Goal: Information Seeking & Learning: Compare options

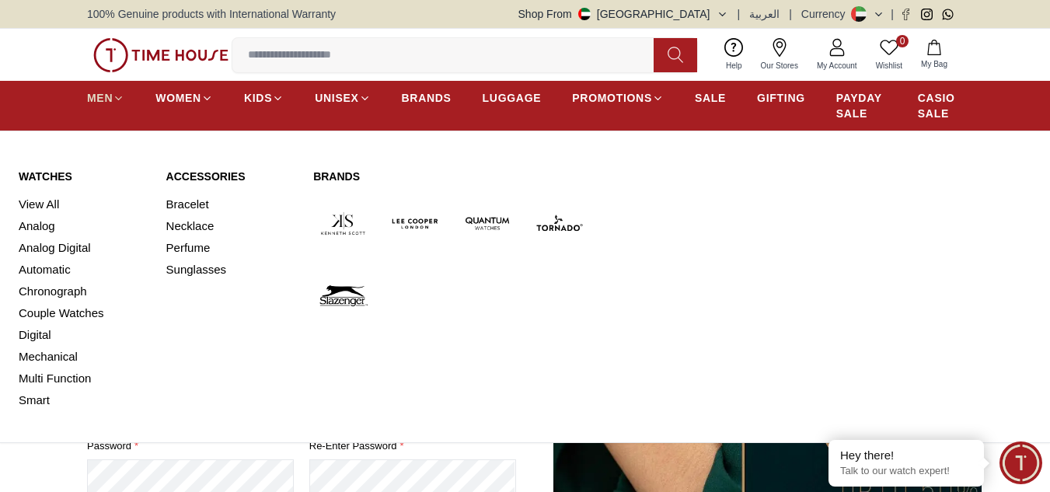
click at [123, 102] on icon at bounding box center [119, 98] width 12 height 12
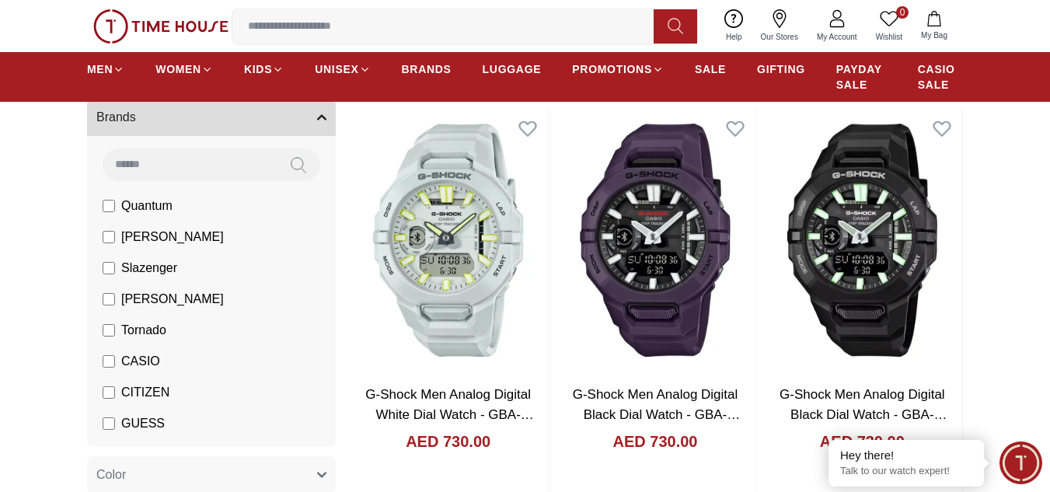
scroll to position [138, 0]
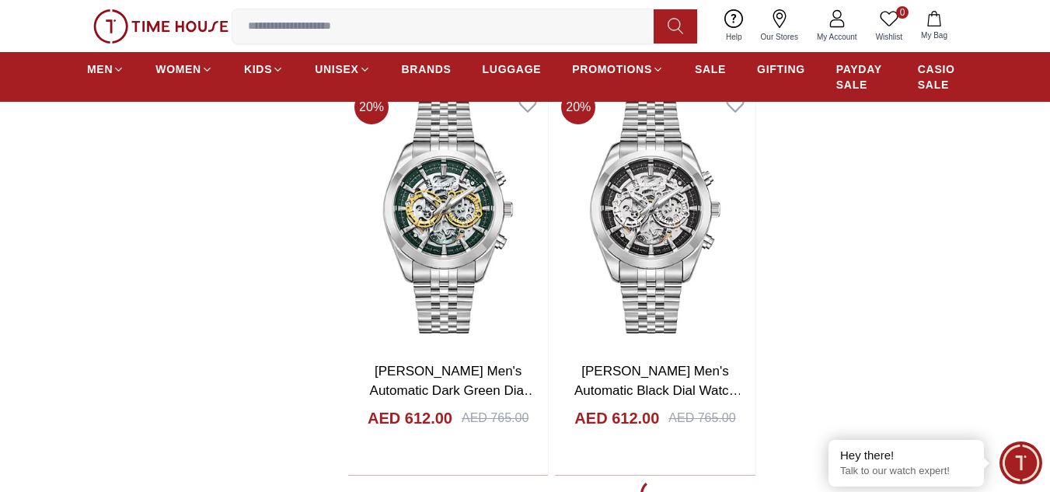
scroll to position [2546, 0]
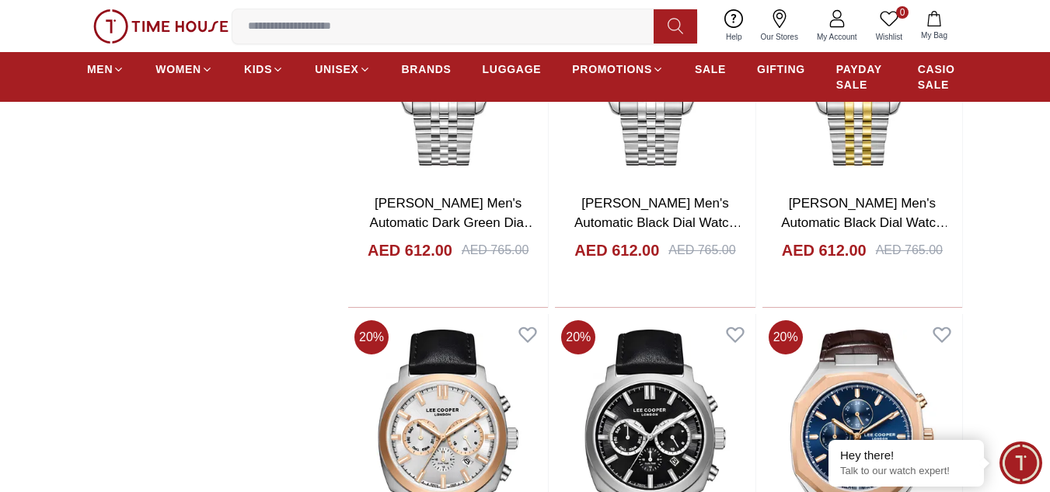
scroll to position [2867, 0]
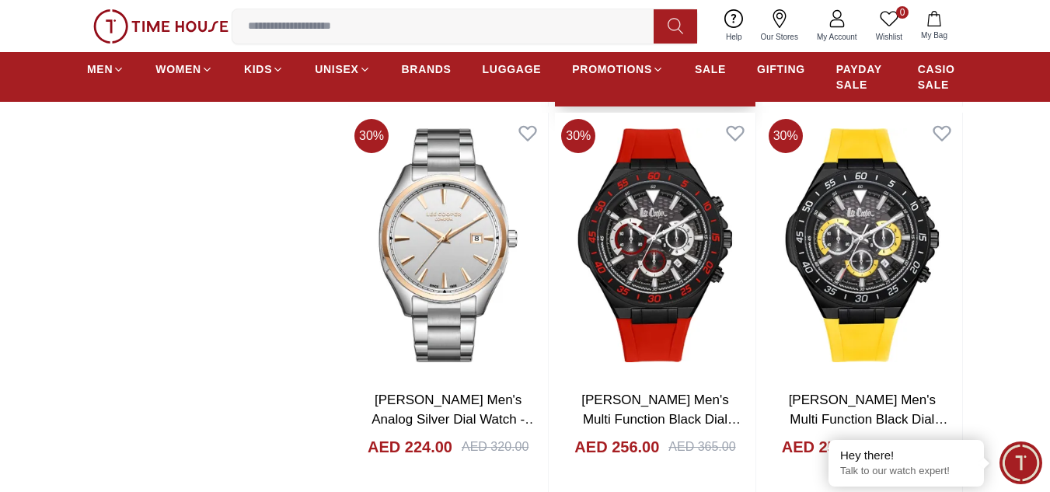
scroll to position [7714, 0]
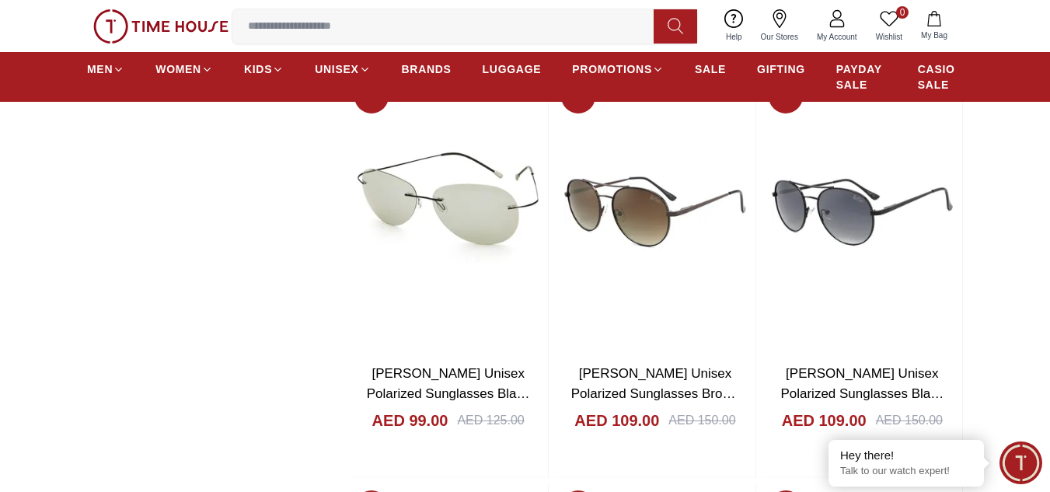
scroll to position [10135, 0]
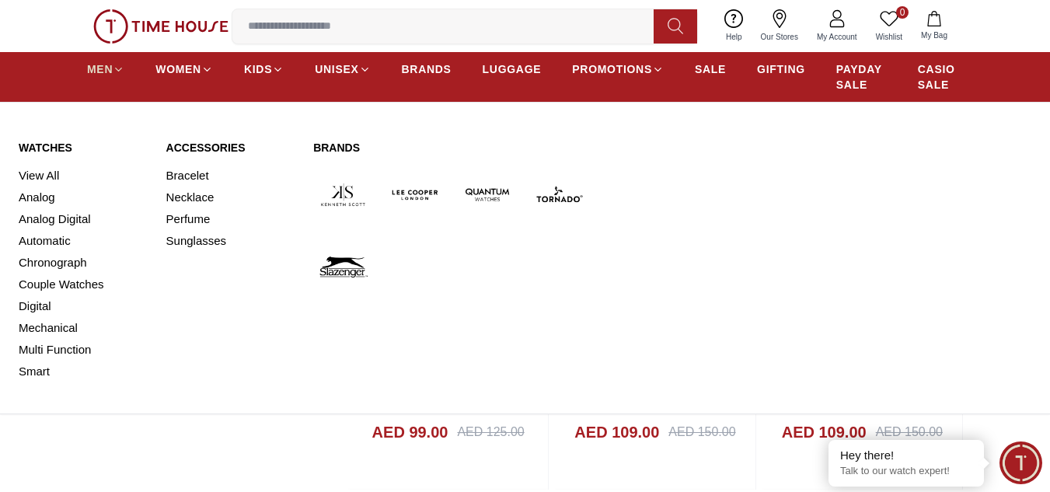
click at [114, 69] on icon at bounding box center [119, 70] width 12 height 12
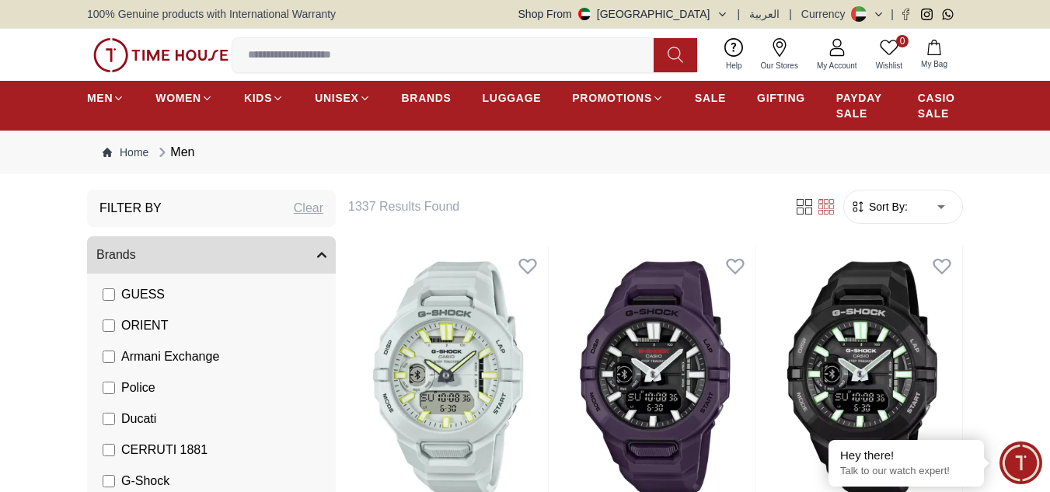
scroll to position [265, 0]
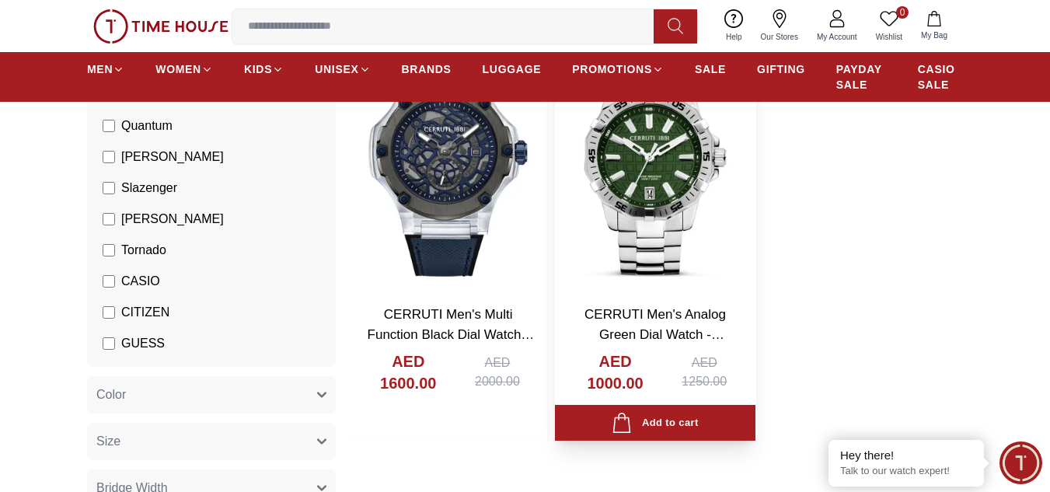
scroll to position [163, 0]
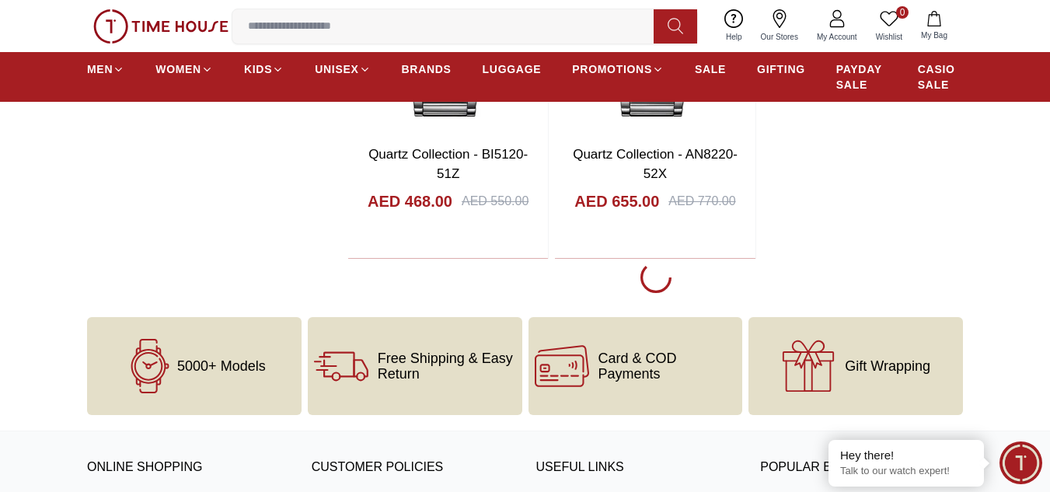
scroll to position [2867, 0]
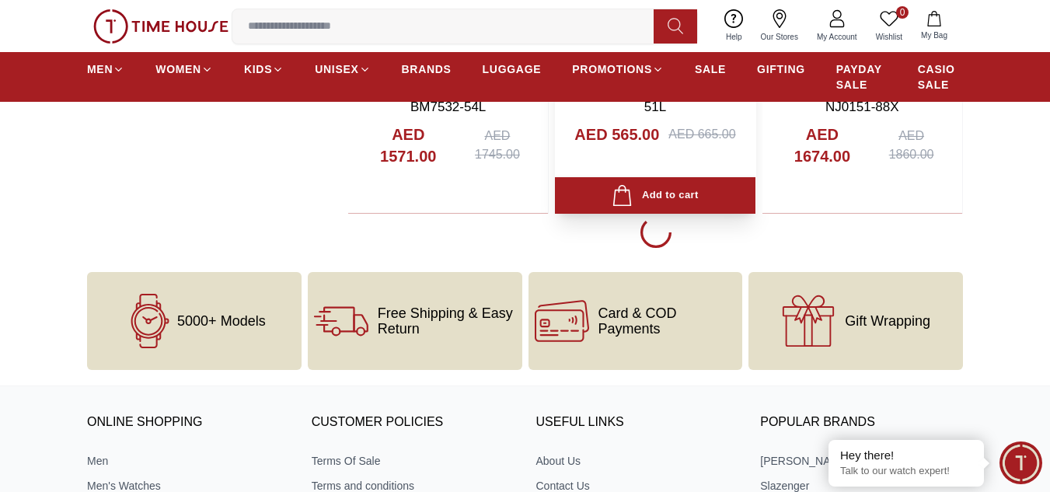
scroll to position [8273, 0]
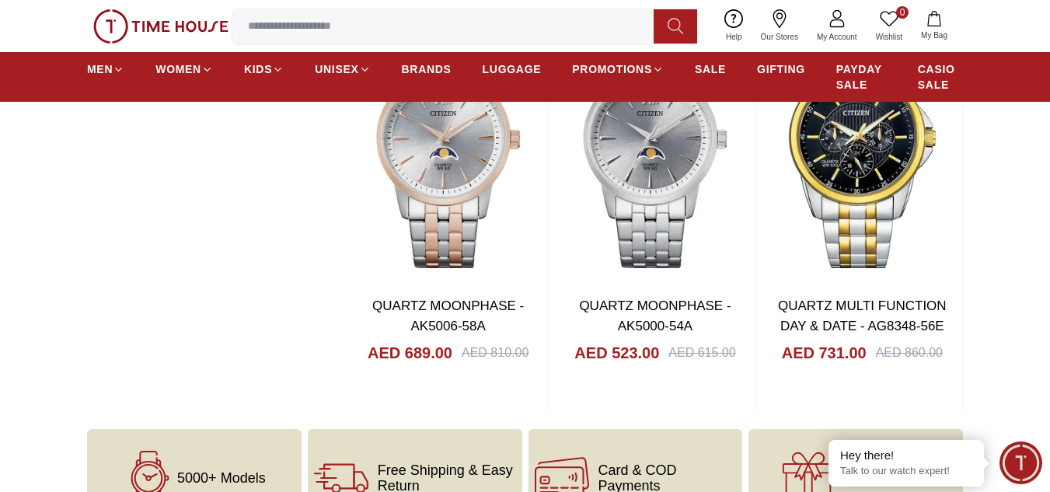
scroll to position [11318, 0]
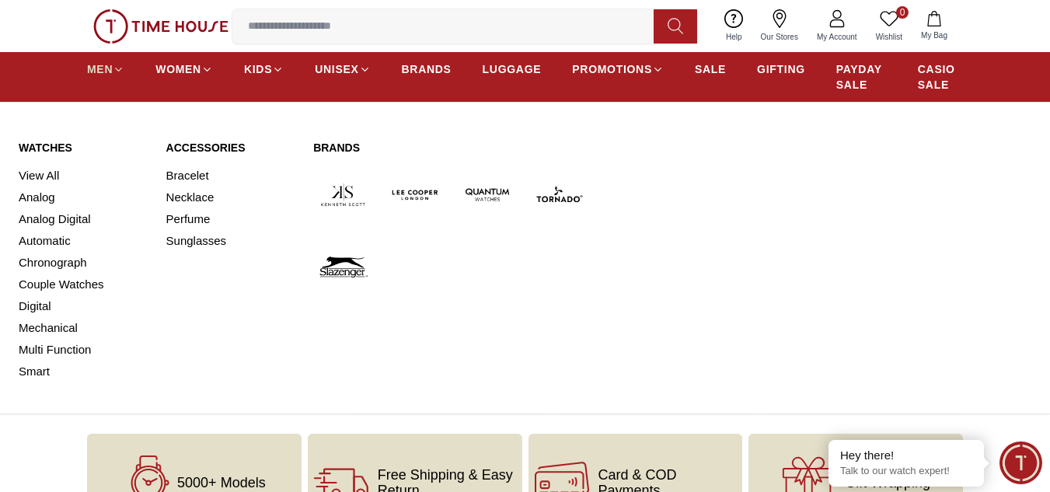
click at [122, 64] on icon at bounding box center [119, 70] width 12 height 12
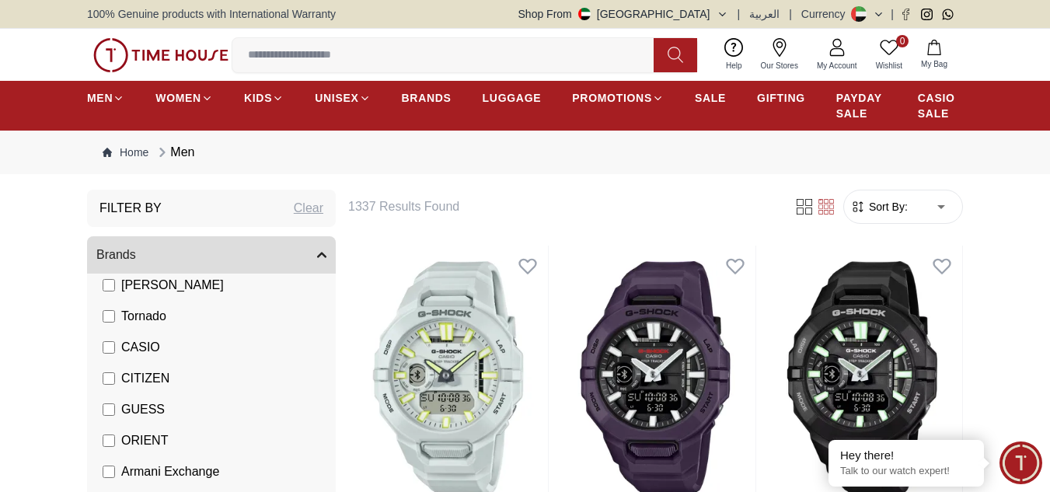
scroll to position [152, 0]
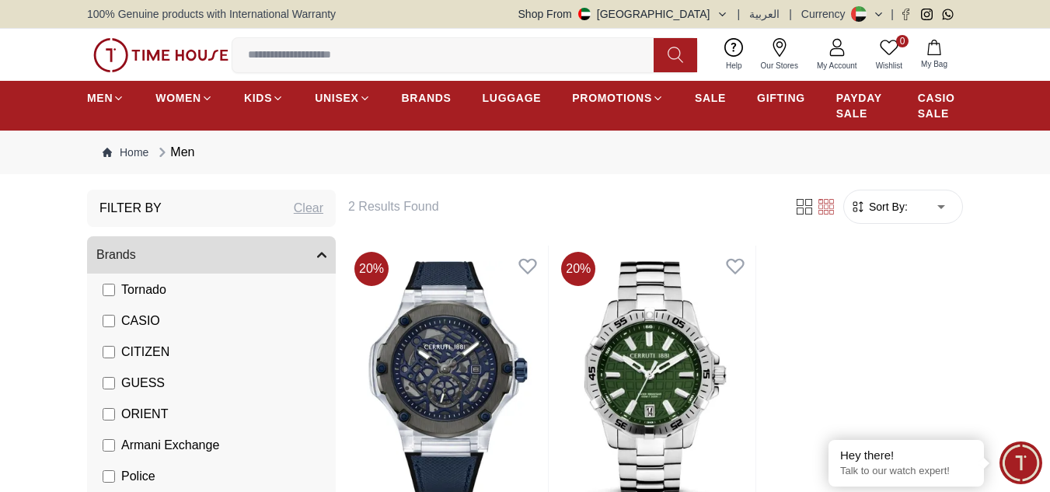
scroll to position [183, 0]
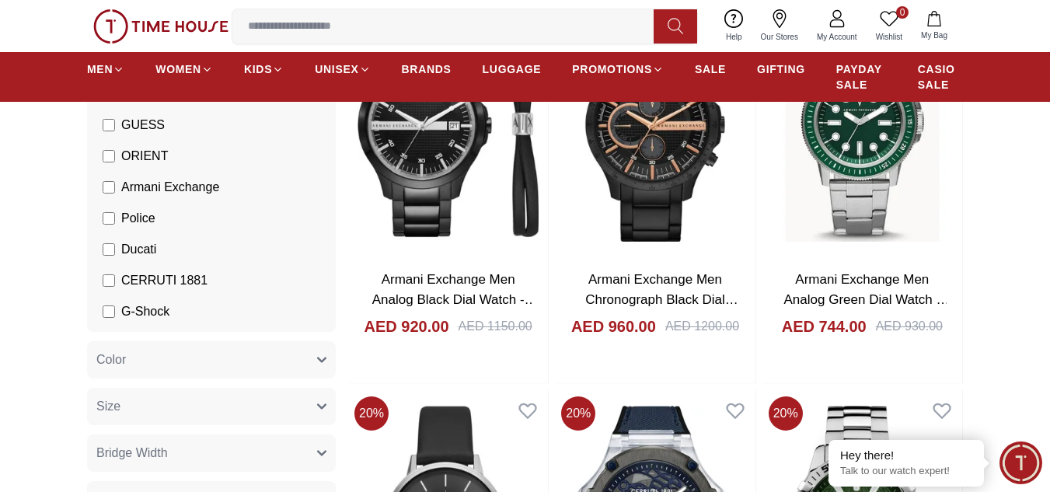
scroll to position [266, 0]
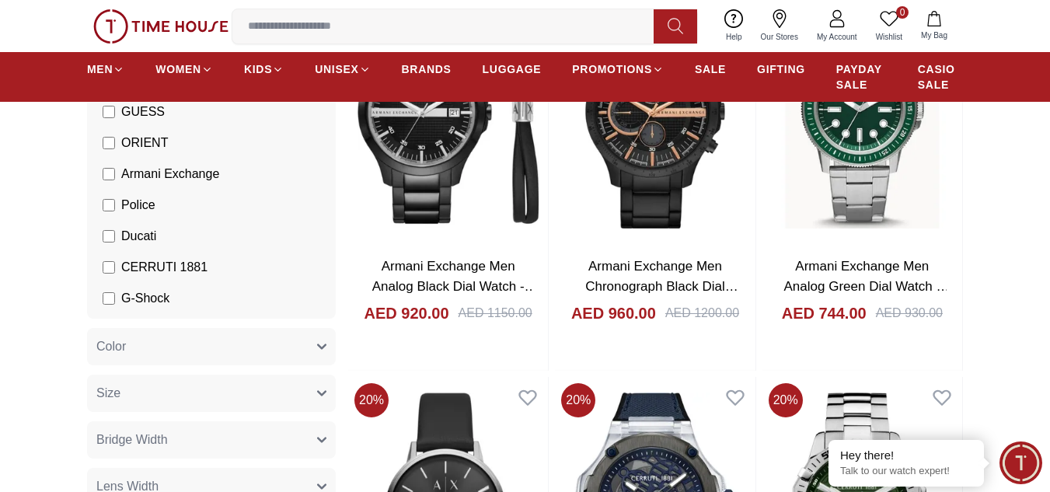
click at [180, 256] on li "CERRUTI 1881" at bounding box center [214, 267] width 242 height 31
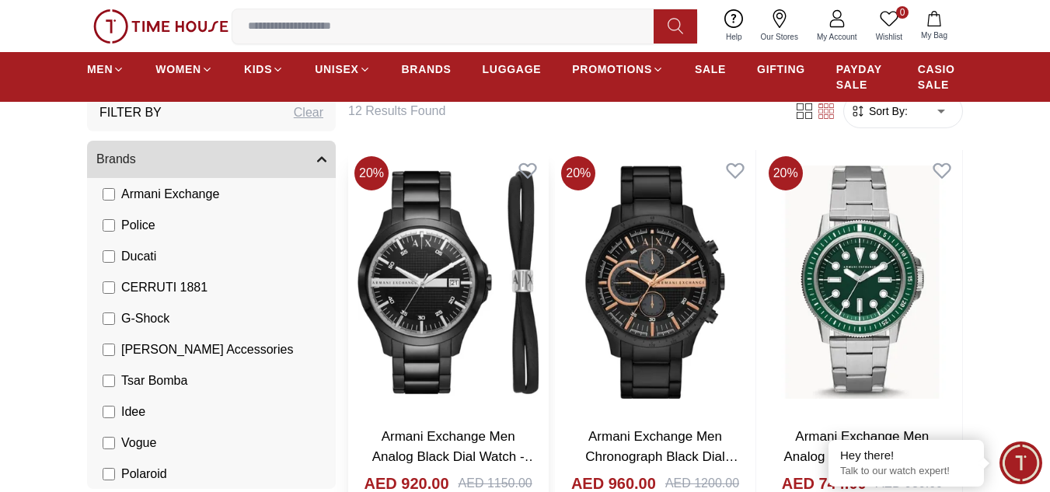
scroll to position [122, 0]
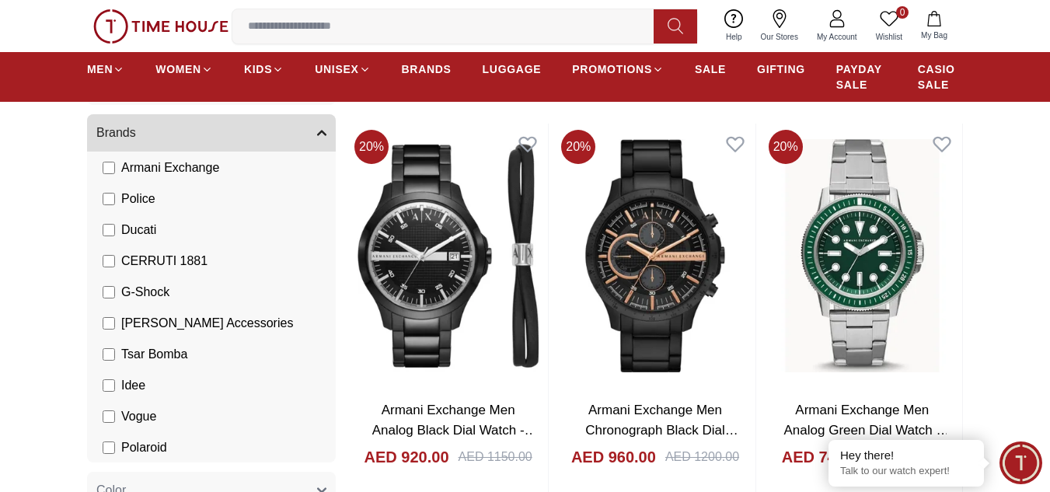
click at [102, 165] on li "Armani Exchange" at bounding box center [214, 167] width 242 height 31
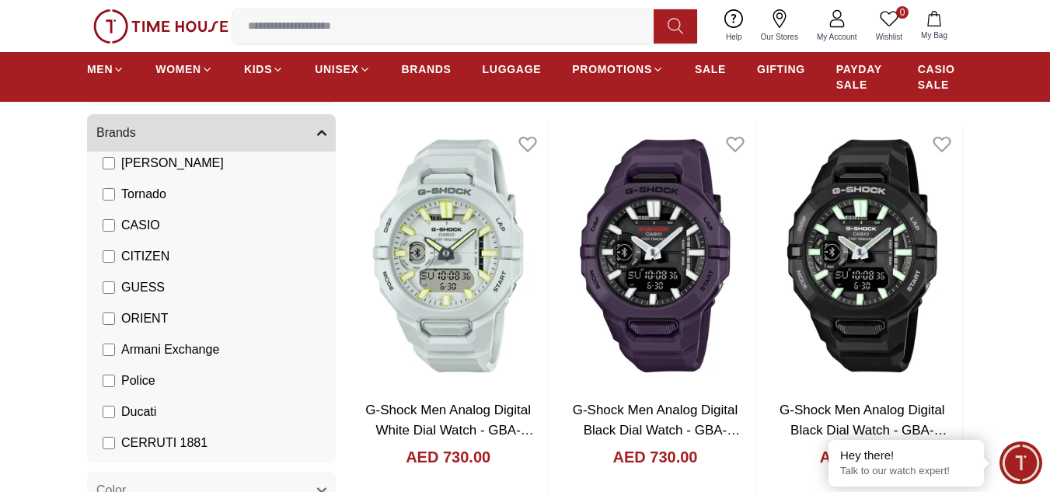
scroll to position [146, 0]
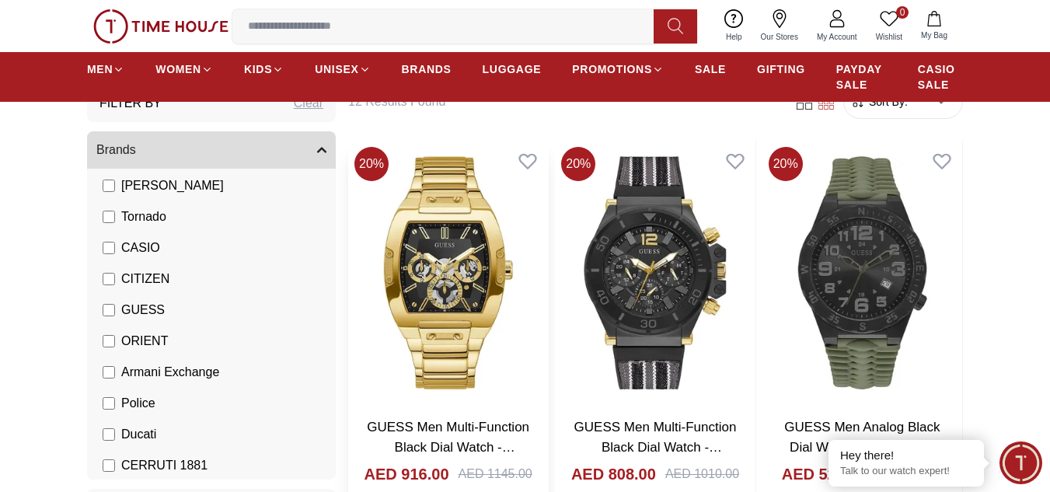
scroll to position [126, 0]
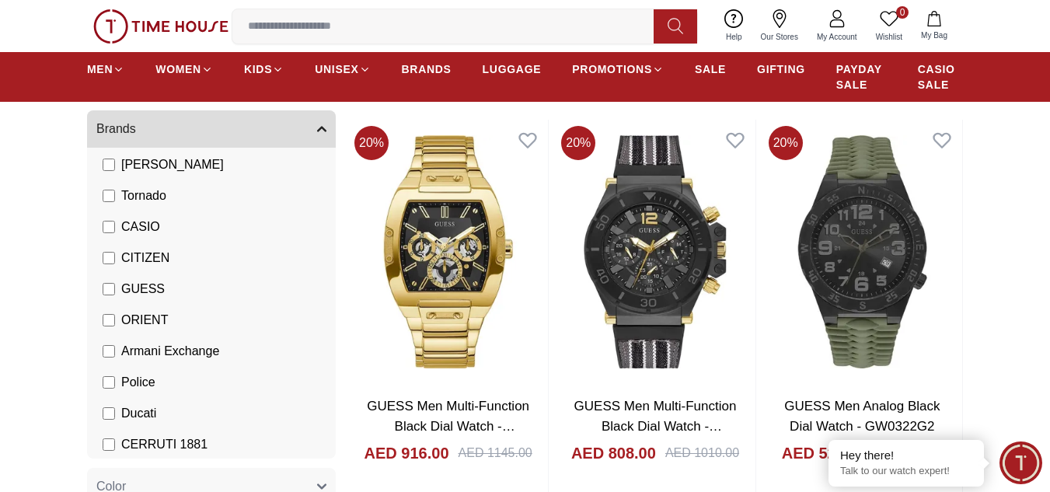
click at [198, 345] on span "Armani Exchange" at bounding box center [170, 351] width 98 height 19
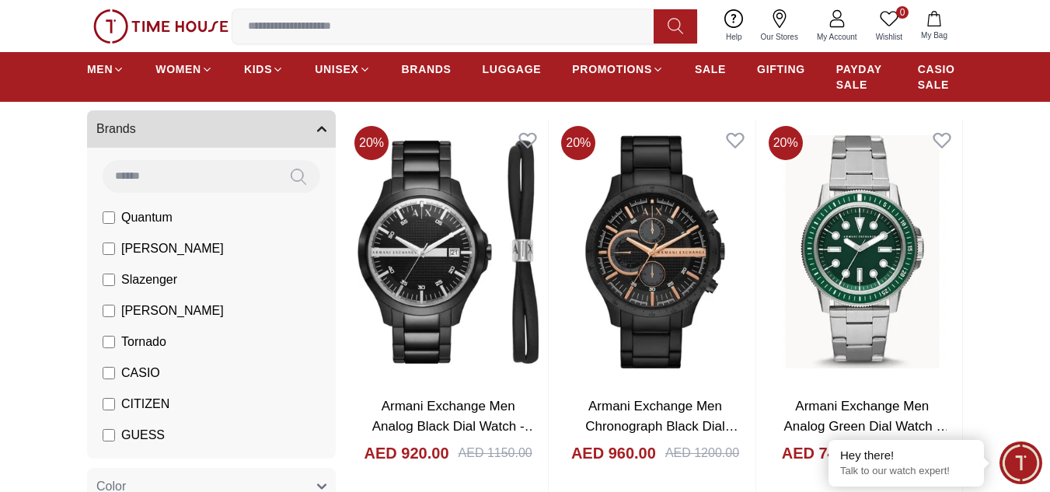
click at [112, 427] on label "GUESS" at bounding box center [134, 435] width 62 height 19
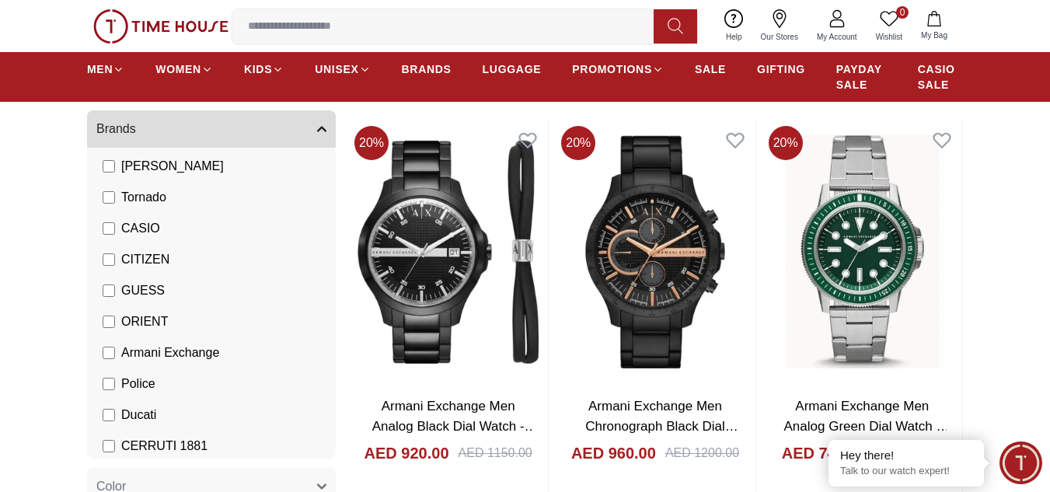
scroll to position [145, 0]
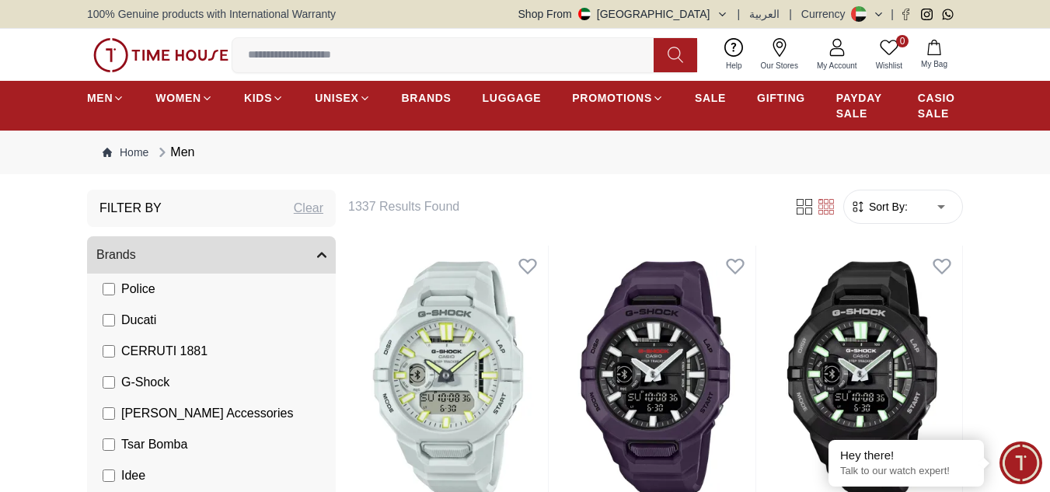
click at [324, 249] on button "Brands" at bounding box center [211, 254] width 249 height 37
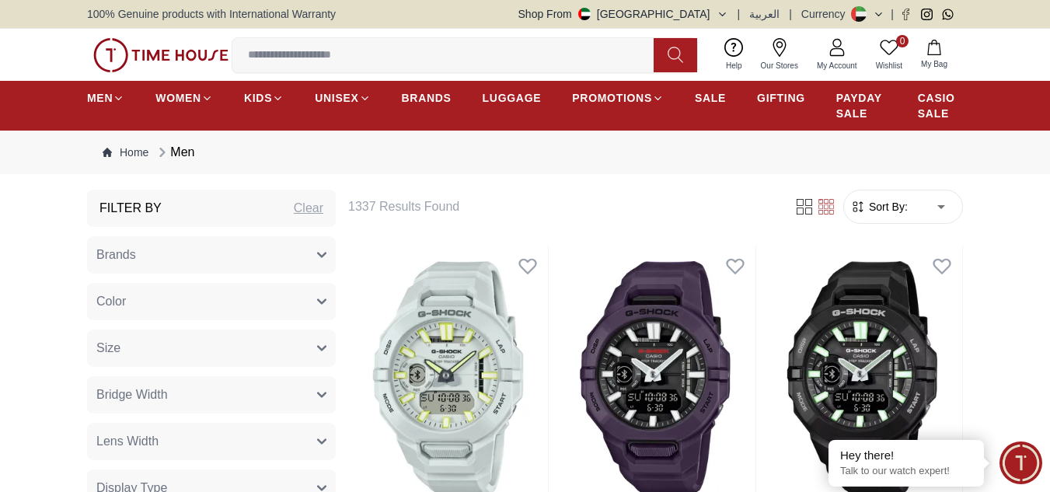
click at [319, 253] on icon "button" at bounding box center [322, 255] width 8 height 4
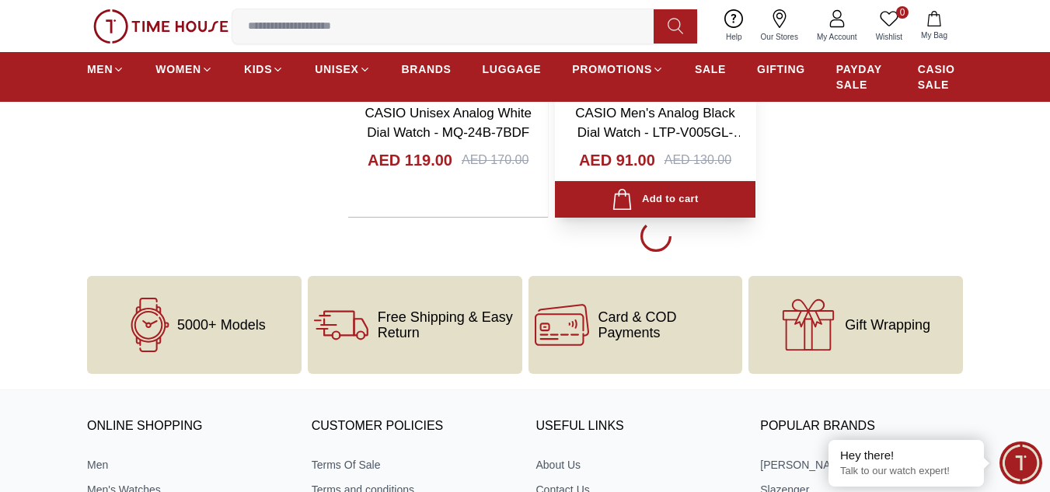
scroll to position [2816, 0]
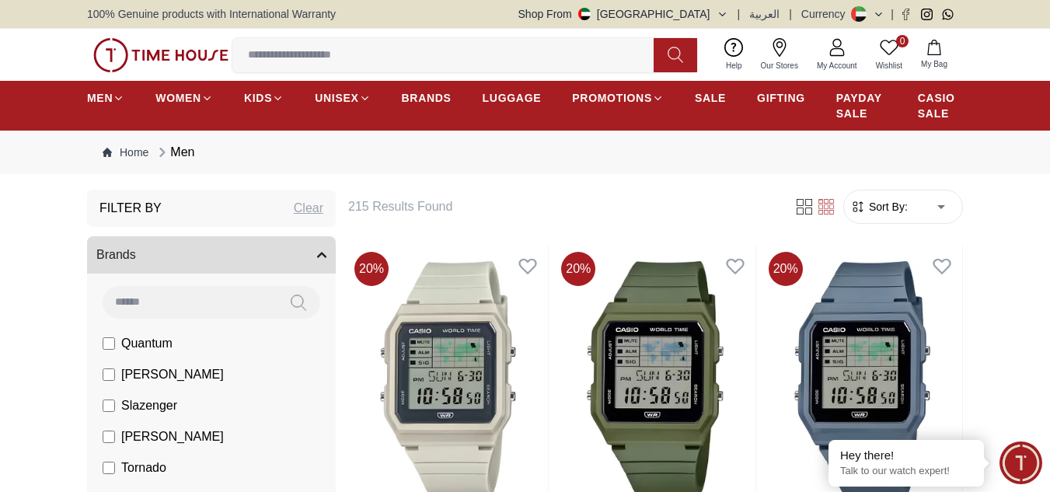
click at [268, 48] on input at bounding box center [449, 55] width 434 height 31
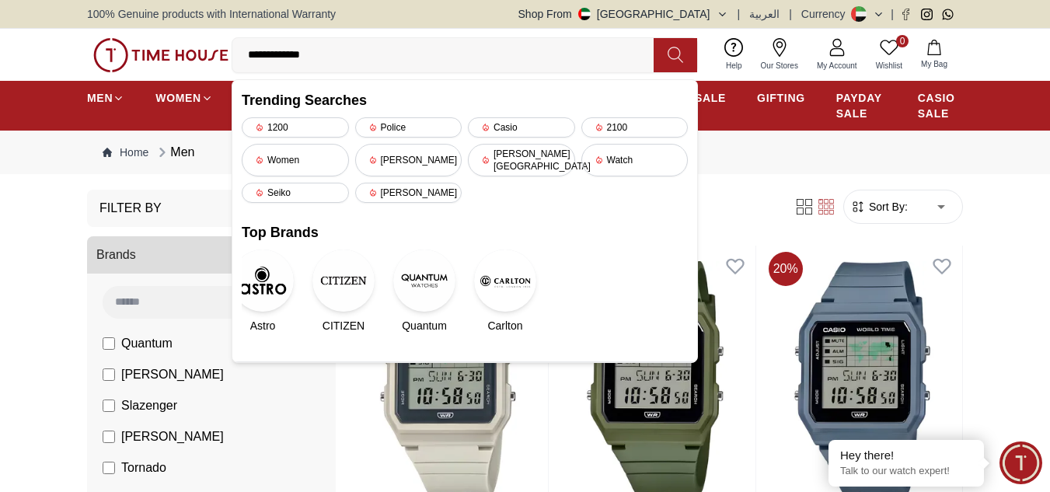
type input "**********"
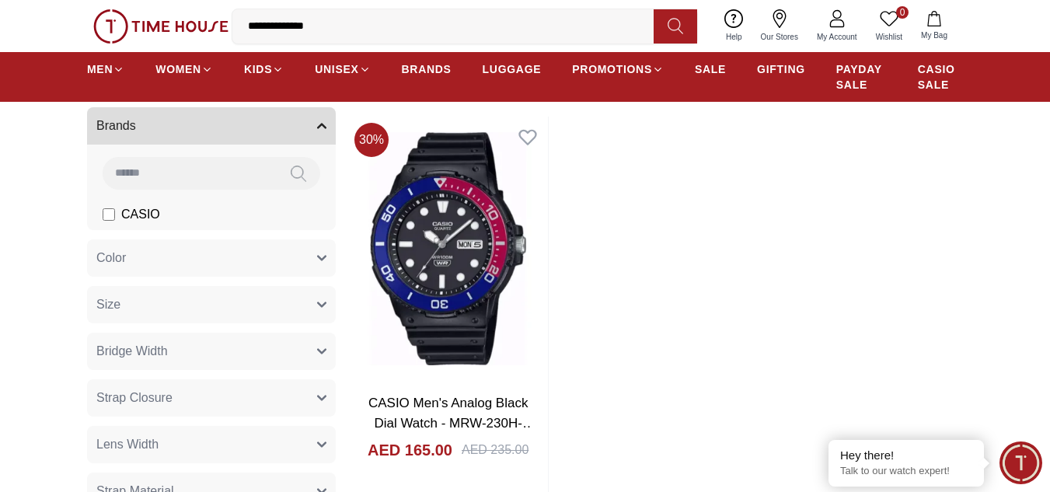
scroll to position [65, 0]
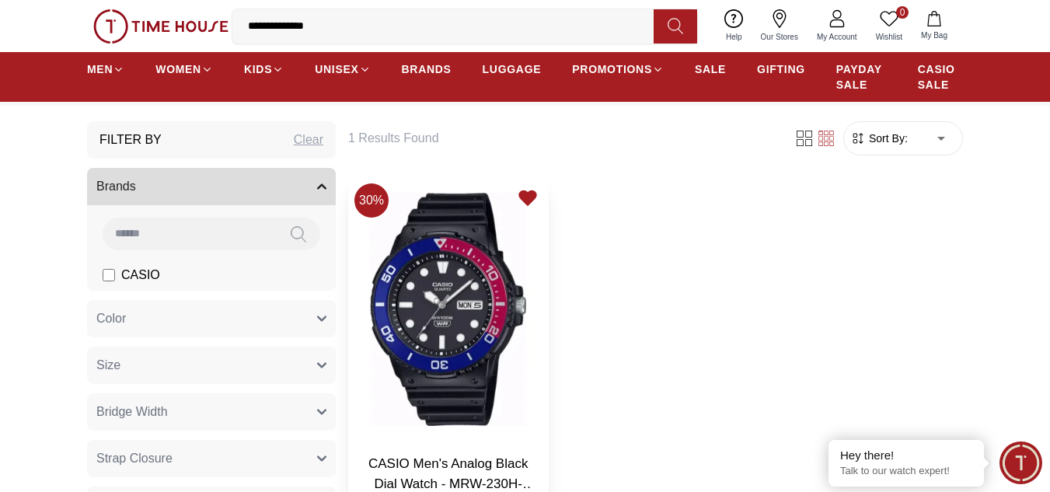
click at [530, 199] on icon at bounding box center [528, 198] width 16 height 14
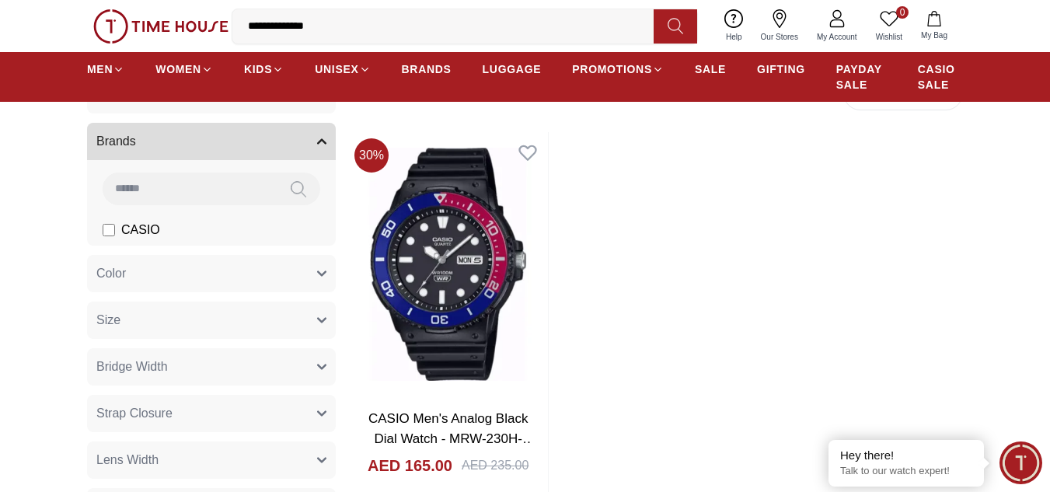
scroll to position [141, 0]
